Goal: Task Accomplishment & Management: Use online tool/utility

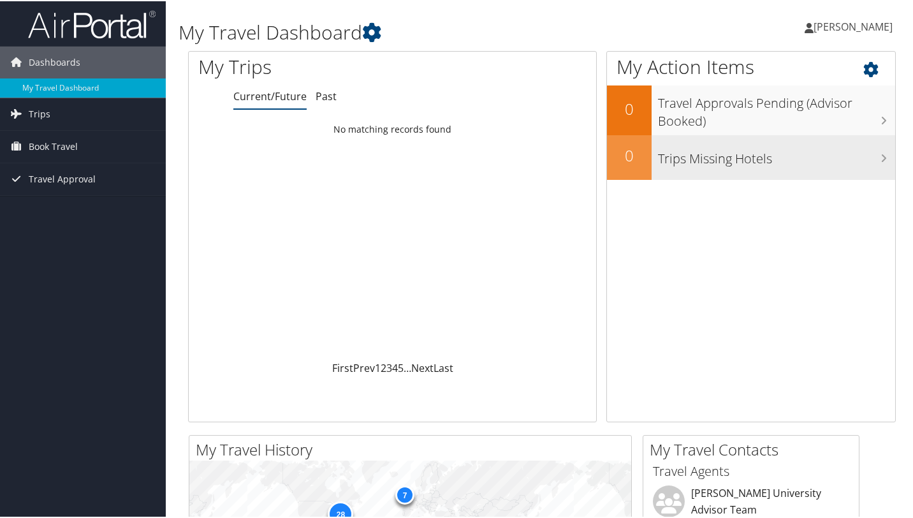
click at [722, 162] on h3 "Trips Missing Hotels" at bounding box center [776, 154] width 237 height 24
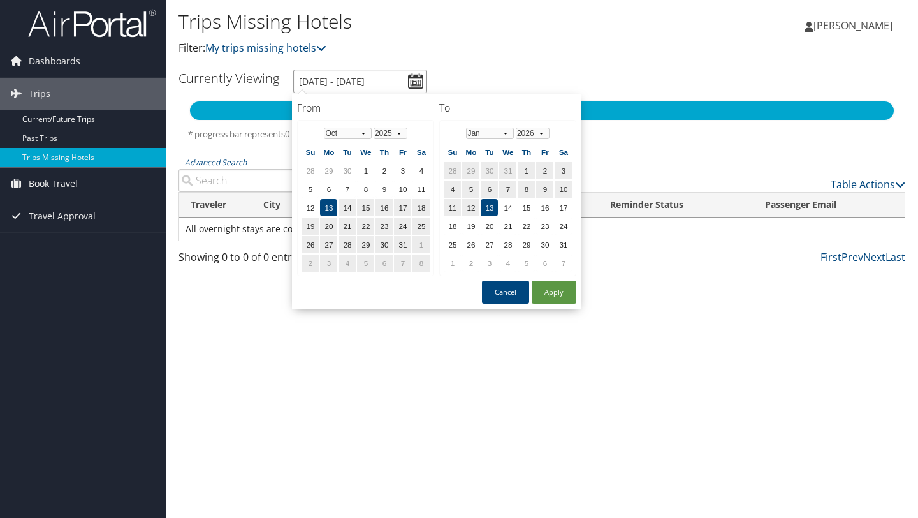
click at [416, 82] on input "10/13/2025 - 1/13/2026" at bounding box center [360, 81] width 134 height 24
click at [398, 133] on select "1975 1976 1977 1978 1979 1980 1981 1982 1983 1984 1985 1986 1987 1988 1989 1990…" at bounding box center [391, 133] width 34 height 11
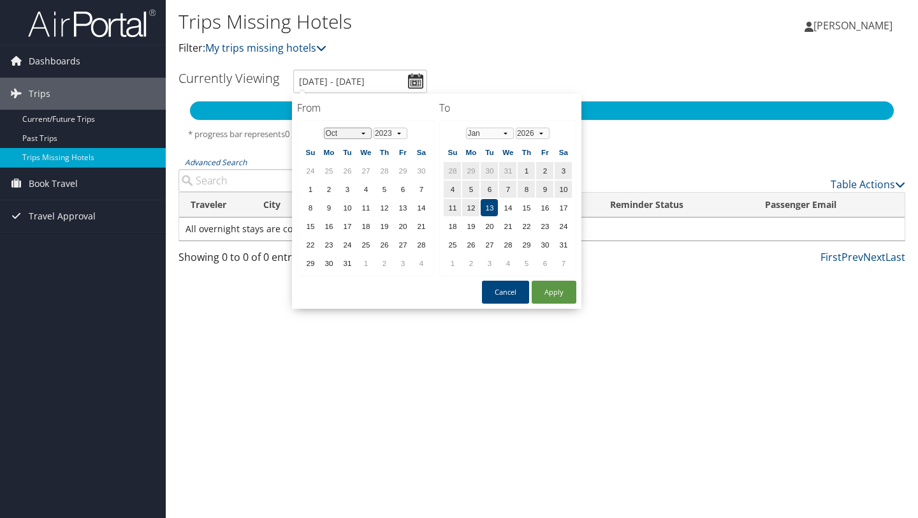
click at [363, 134] on select "Jan Feb Mar Apr May Jun Jul Aug Sep Oct Nov Dec" at bounding box center [348, 133] width 48 height 11
click at [560, 289] on button "Apply" at bounding box center [554, 292] width 45 height 23
type input "10/13/2025 - 1/13/2026"
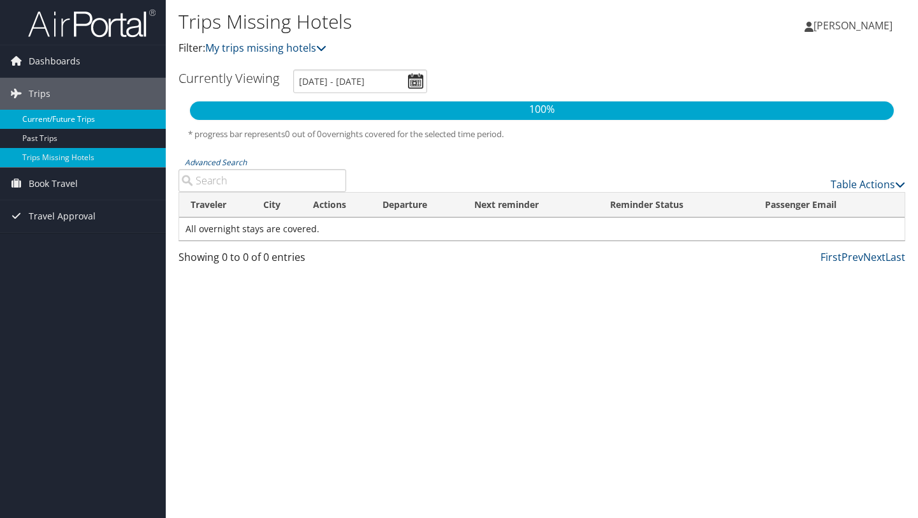
click at [45, 115] on link "Current/Future Trips" at bounding box center [83, 119] width 166 height 19
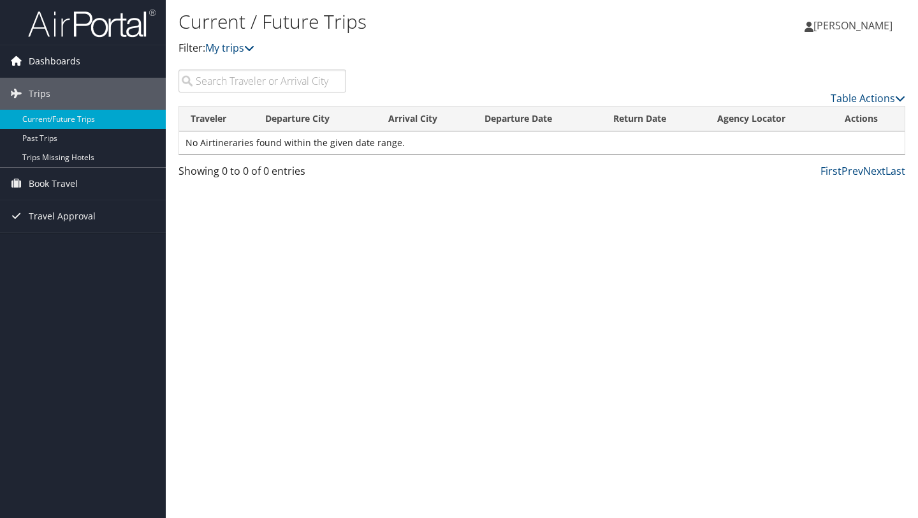
click at [52, 61] on span "Dashboards" at bounding box center [55, 61] width 52 height 32
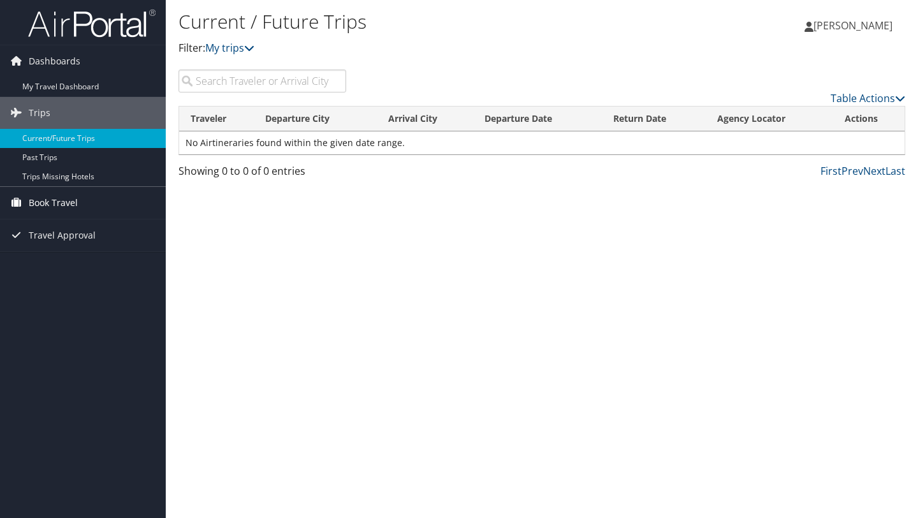
click at [47, 196] on span "Book Travel" at bounding box center [53, 203] width 49 height 32
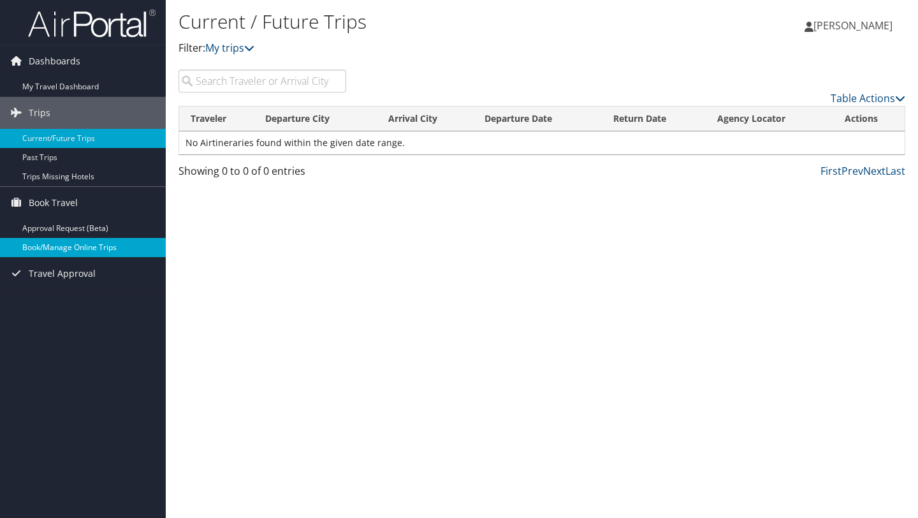
click at [54, 239] on link "Book/Manage Online Trips" at bounding box center [83, 247] width 166 height 19
